Goal: Check status: Check status

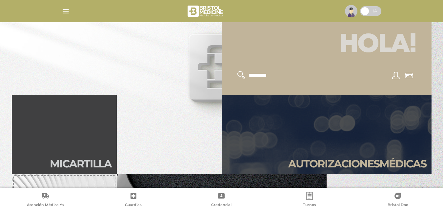
scroll to position [98, 0]
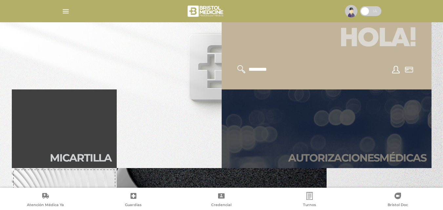
click at [358, 146] on link "Autori zaciones médicas" at bounding box center [327, 128] width 210 height 79
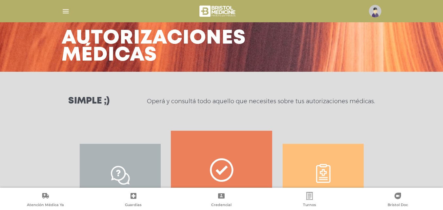
scroll to position [98, 0]
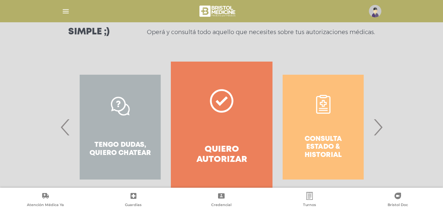
drag, startPoint x: 382, startPoint y: 125, endPoint x: 347, endPoint y: 125, distance: 34.1
click at [381, 124] on span "›" at bounding box center [377, 126] width 13 height 35
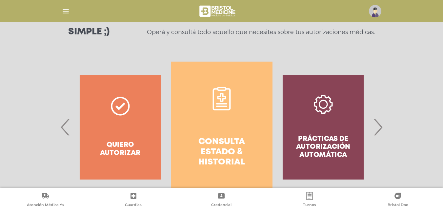
click at [236, 111] on link "Consulta estado & historial" at bounding box center [221, 127] width 101 height 131
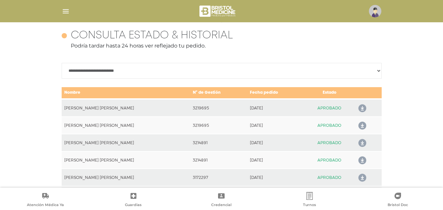
scroll to position [291, 0]
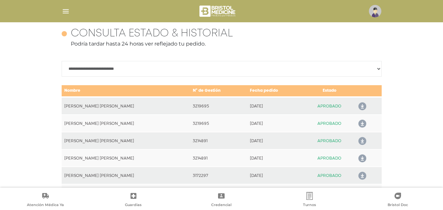
click at [362, 106] on icon at bounding box center [361, 106] width 10 height 10
click at [360, 123] on icon at bounding box center [361, 124] width 10 height 10
